Goal: Information Seeking & Learning: Learn about a topic

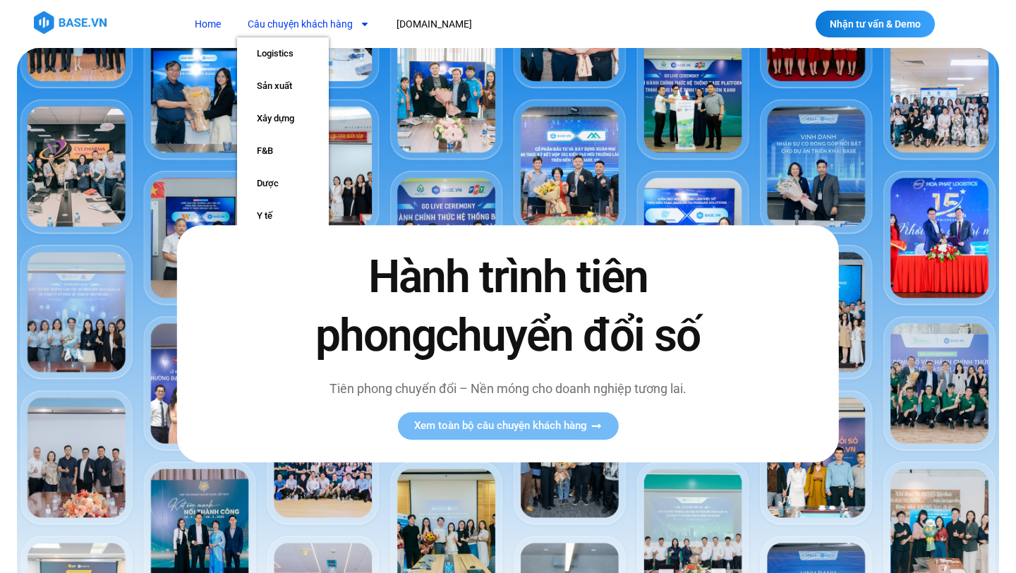
click at [365, 23] on icon "Menu" at bounding box center [365, 25] width 6 height 4
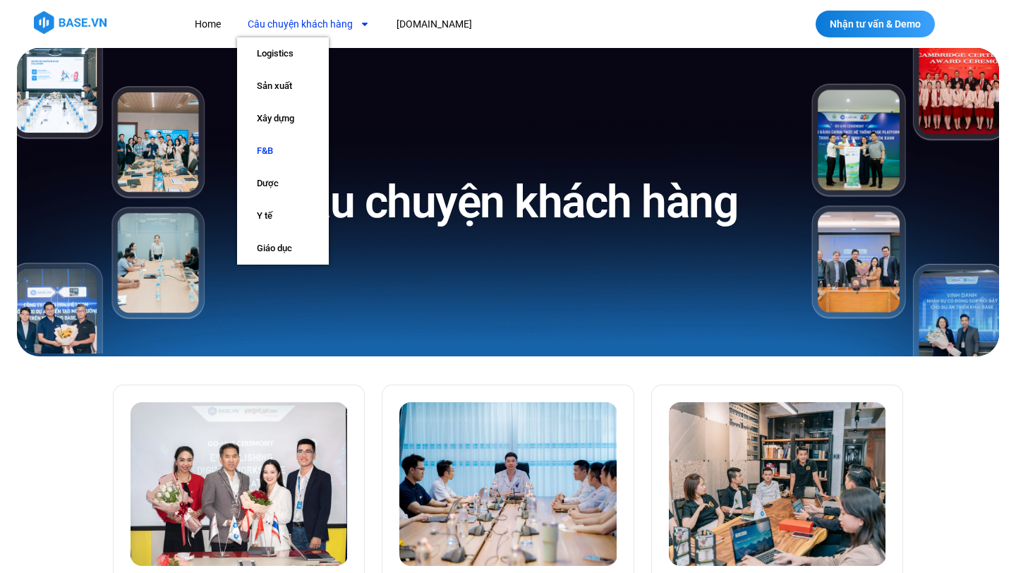
click at [274, 151] on link "F&B" at bounding box center [283, 151] width 92 height 32
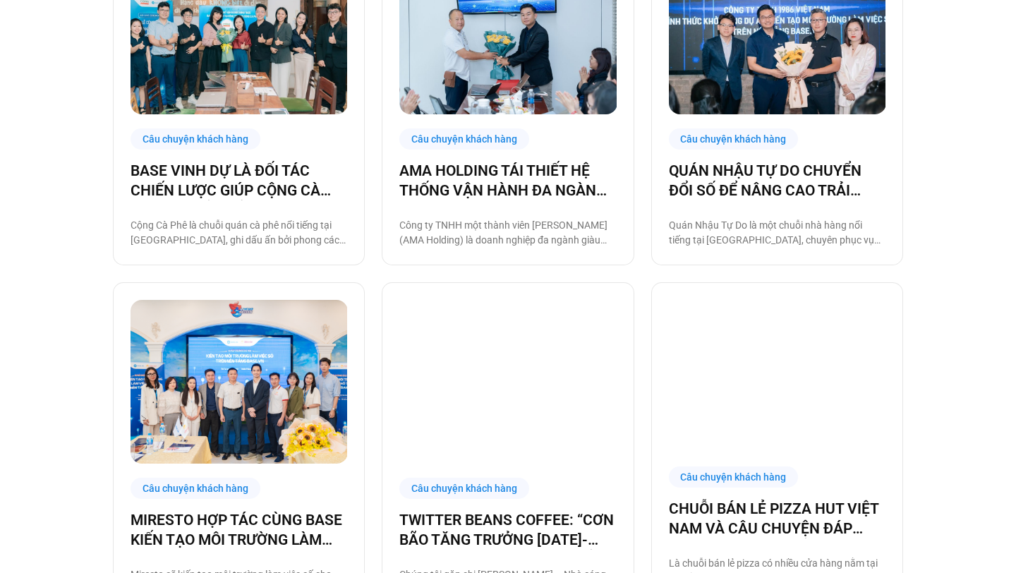
scroll to position [454, 0]
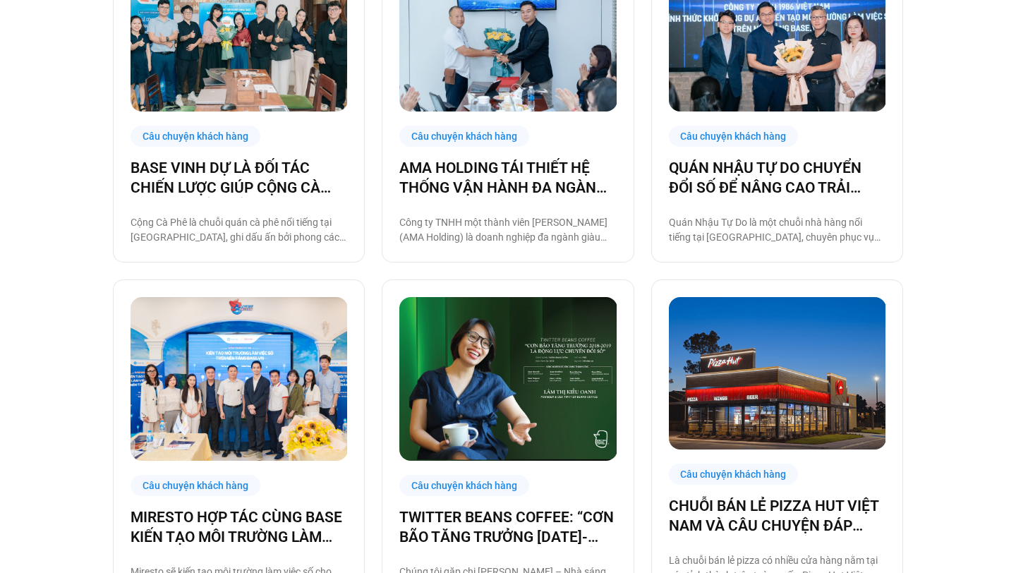
click at [472, 467] on div "Câu chuyện khách hàng TWITTER BEANS COFFEE: “CƠN BÃO TĂNG TRƯỞNG 2018-2019 LÀ Đ…" at bounding box center [508, 445] width 252 height 332
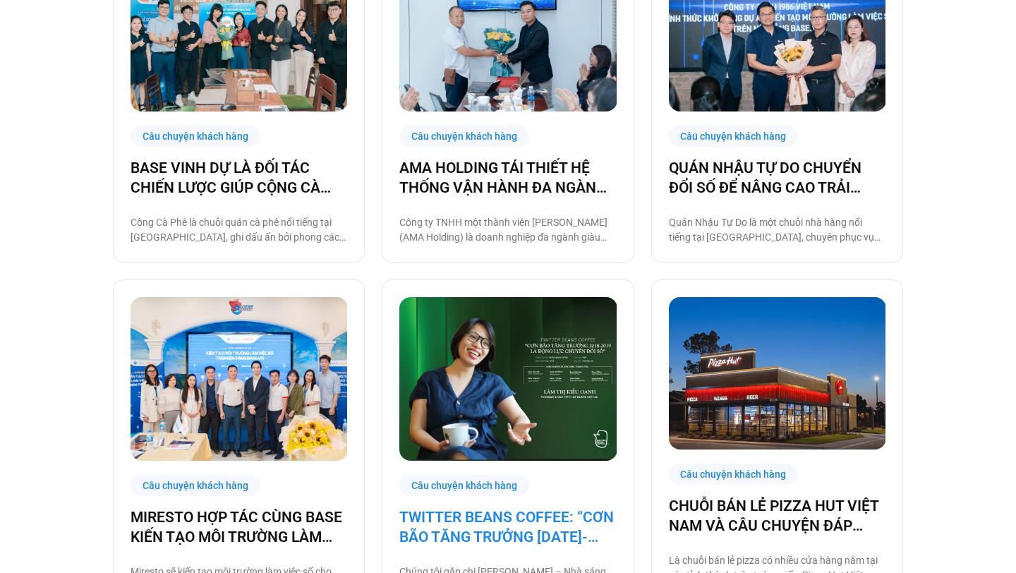
click at [463, 514] on link "TWITTER BEANS COFFEE: “CƠN BÃO TĂNG TRƯỞNG [DATE]-[DATE] LÀ ĐỘNG LỰC CHUYỂN ĐỔI…" at bounding box center [507, 527] width 217 height 40
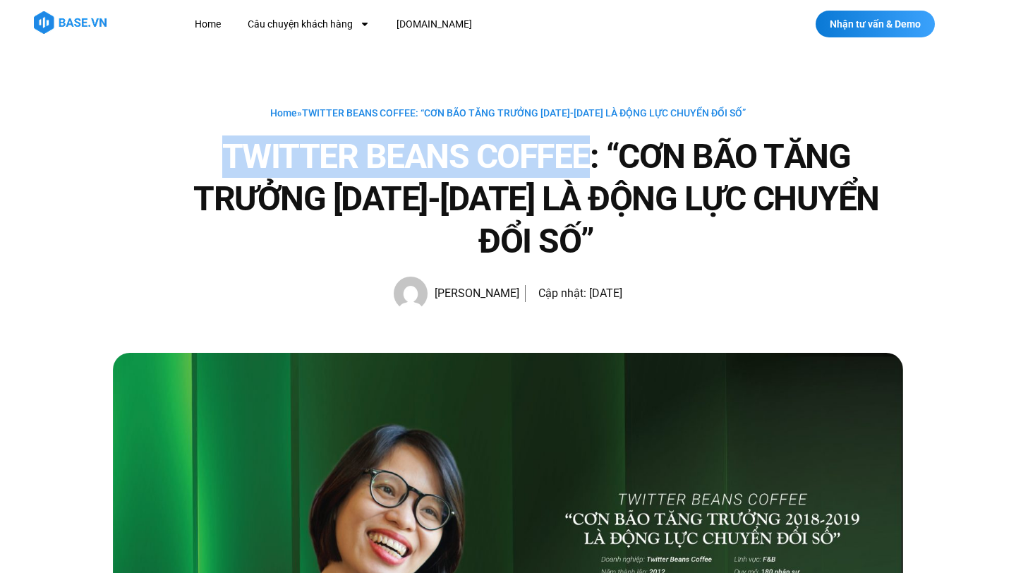
drag, startPoint x: 230, startPoint y: 156, endPoint x: 591, endPoint y: 147, distance: 360.6
click at [591, 147] on h1 "TWITTER BEANS COFFEE: “CƠN BÃO TĂNG TRƯỞNG [DATE]-[DATE] LÀ ĐỘNG LỰC CHUYỂN ĐỔI…" at bounding box center [536, 198] width 734 height 127
copy h1 "TWITTER BEANS COFFEE"
